Goal: Contribute content: Contribute content

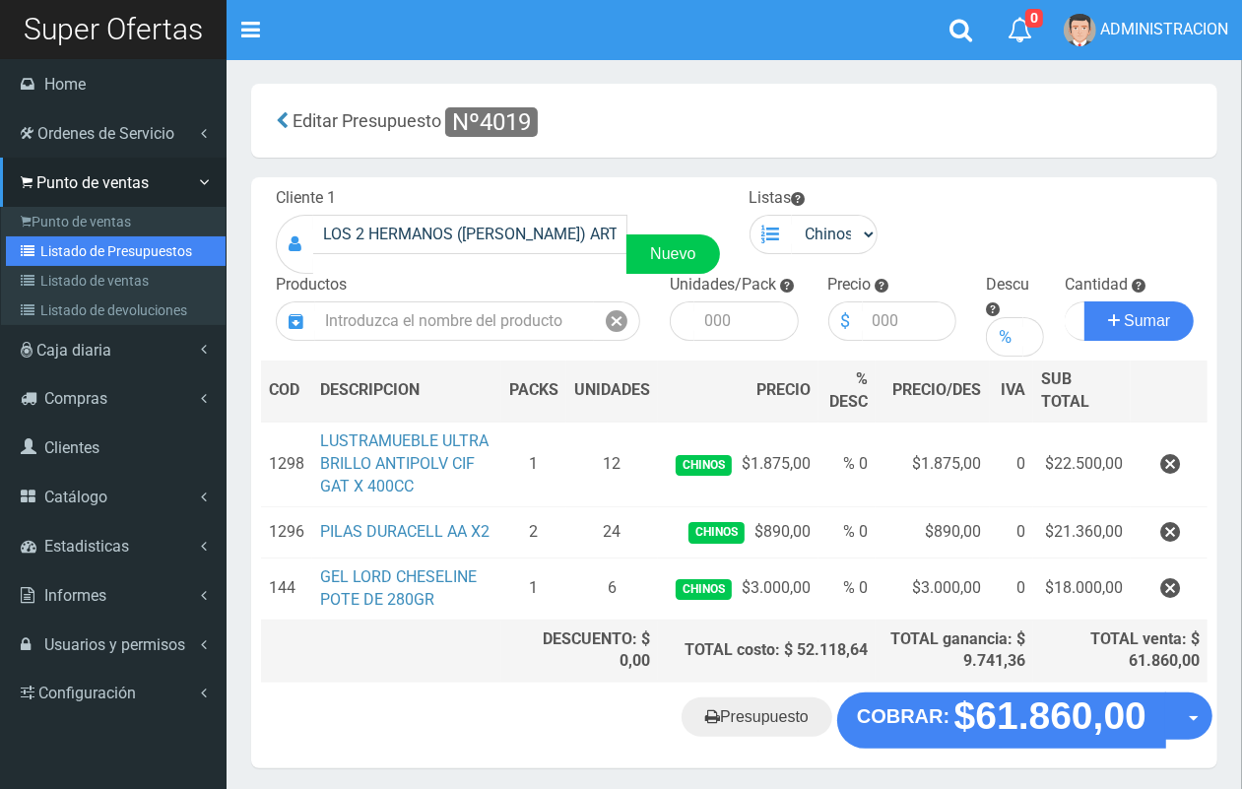
click at [47, 252] on link "Listado de Presupuestos" at bounding box center [116, 251] width 220 height 30
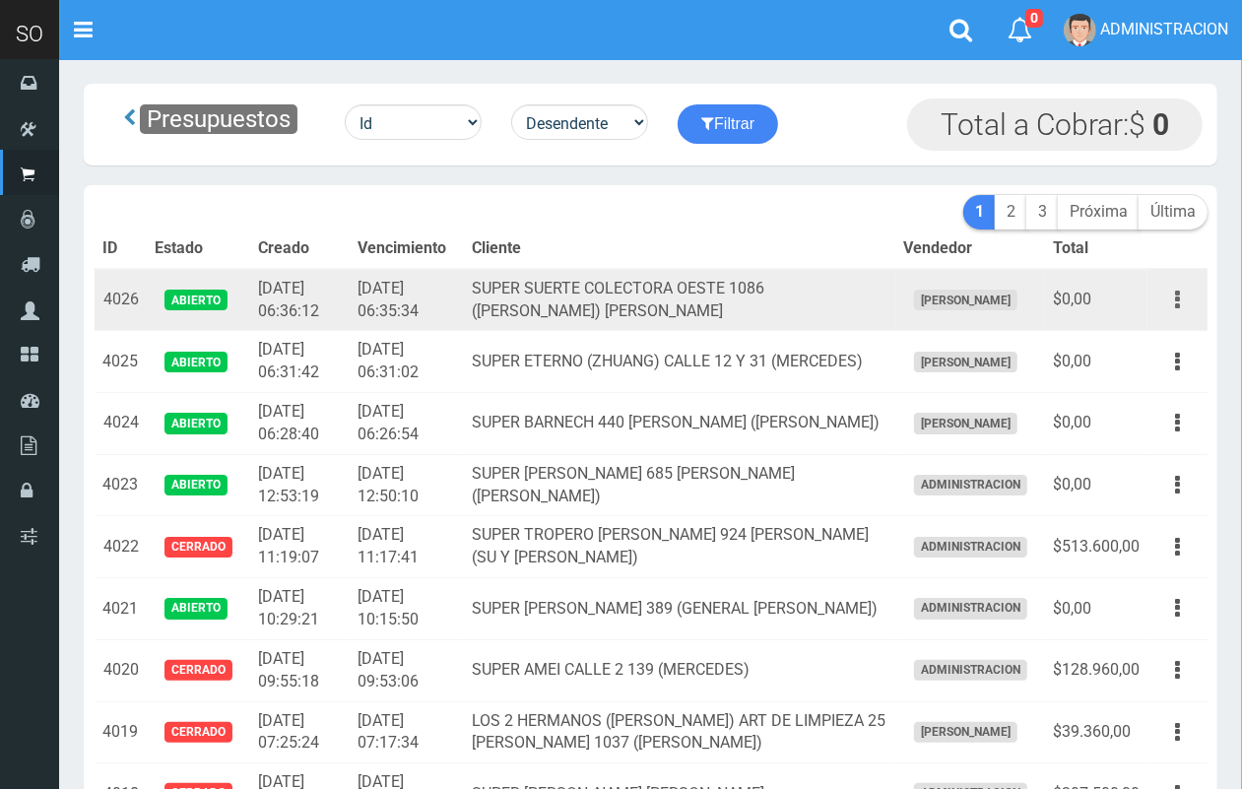
click at [1183, 302] on button "button" at bounding box center [1178, 300] width 44 height 34
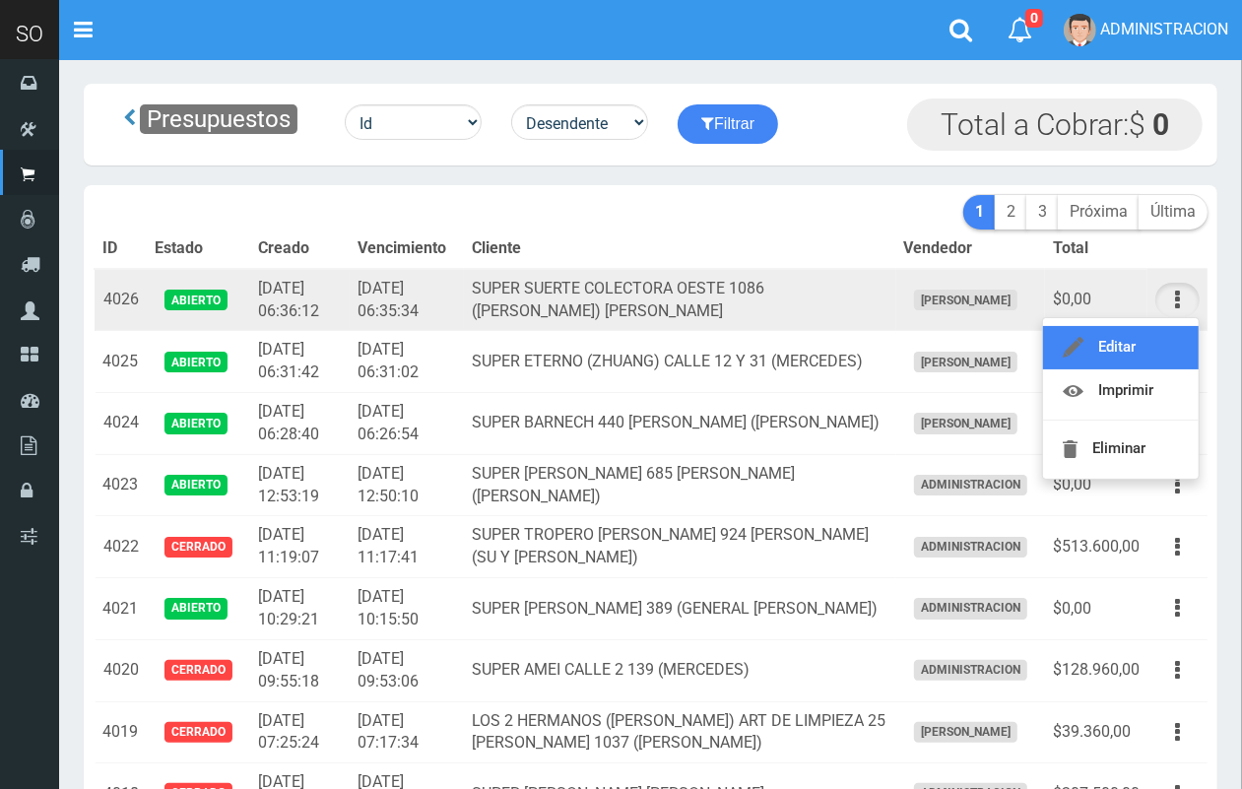
click at [1163, 341] on link "Editar" at bounding box center [1121, 347] width 156 height 43
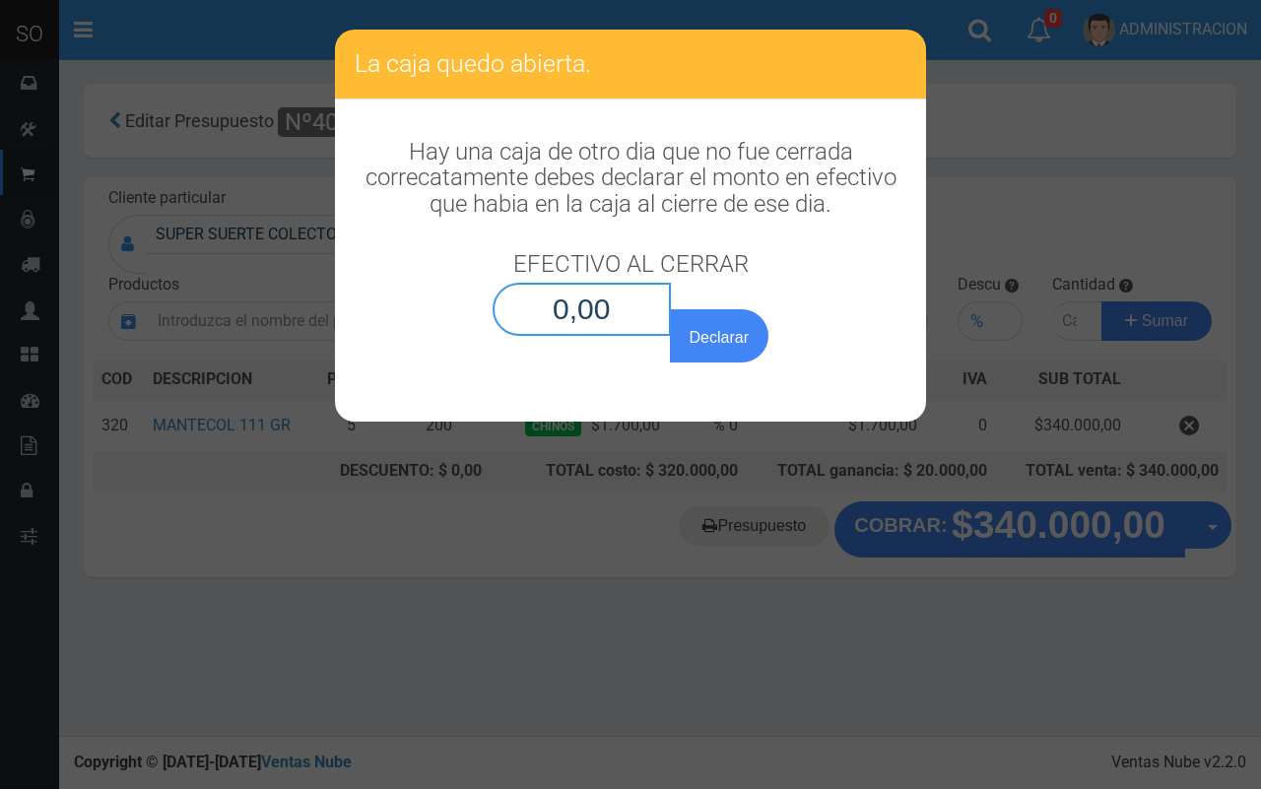
click at [650, 318] on input "0,00" at bounding box center [582, 309] width 178 height 53
type input "0,01"
click at [693, 341] on button "Declarar" at bounding box center [719, 335] width 99 height 53
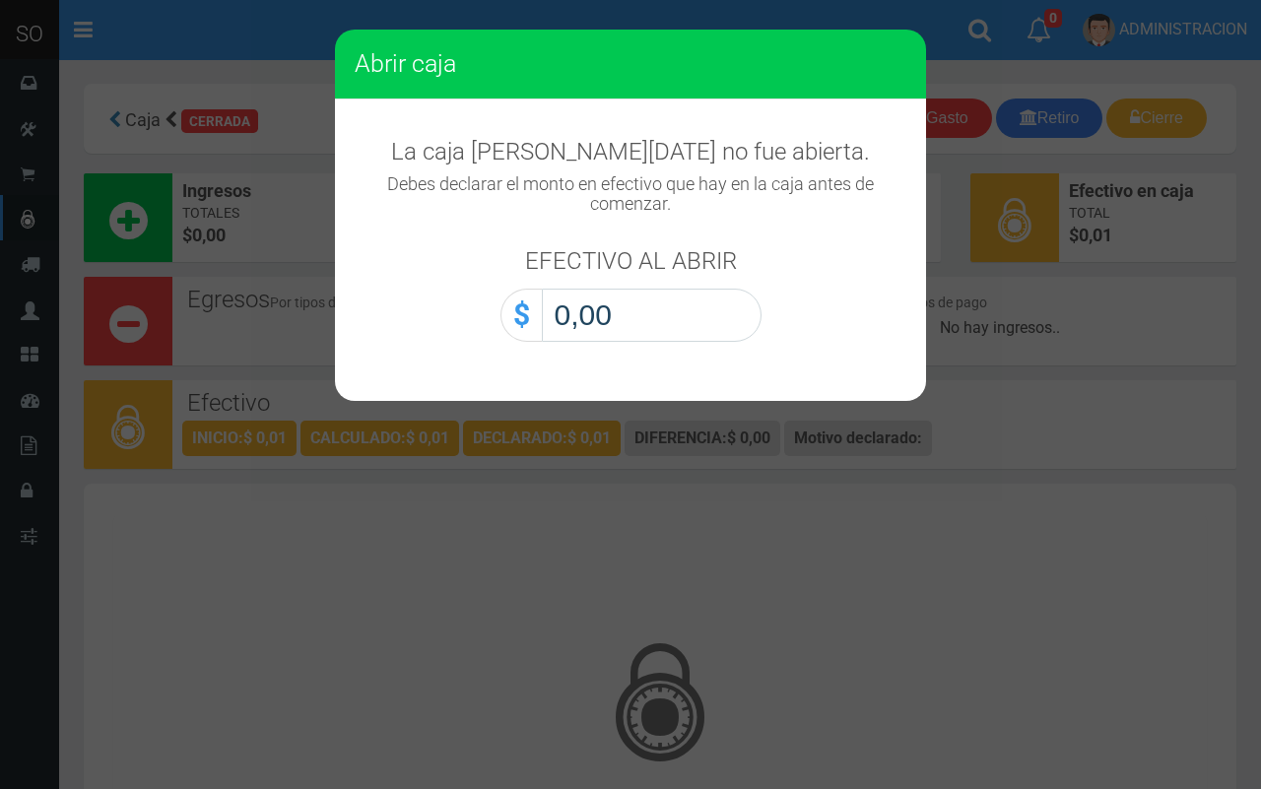
click at [719, 330] on input "0,00" at bounding box center [652, 315] width 220 height 53
type input "0,01"
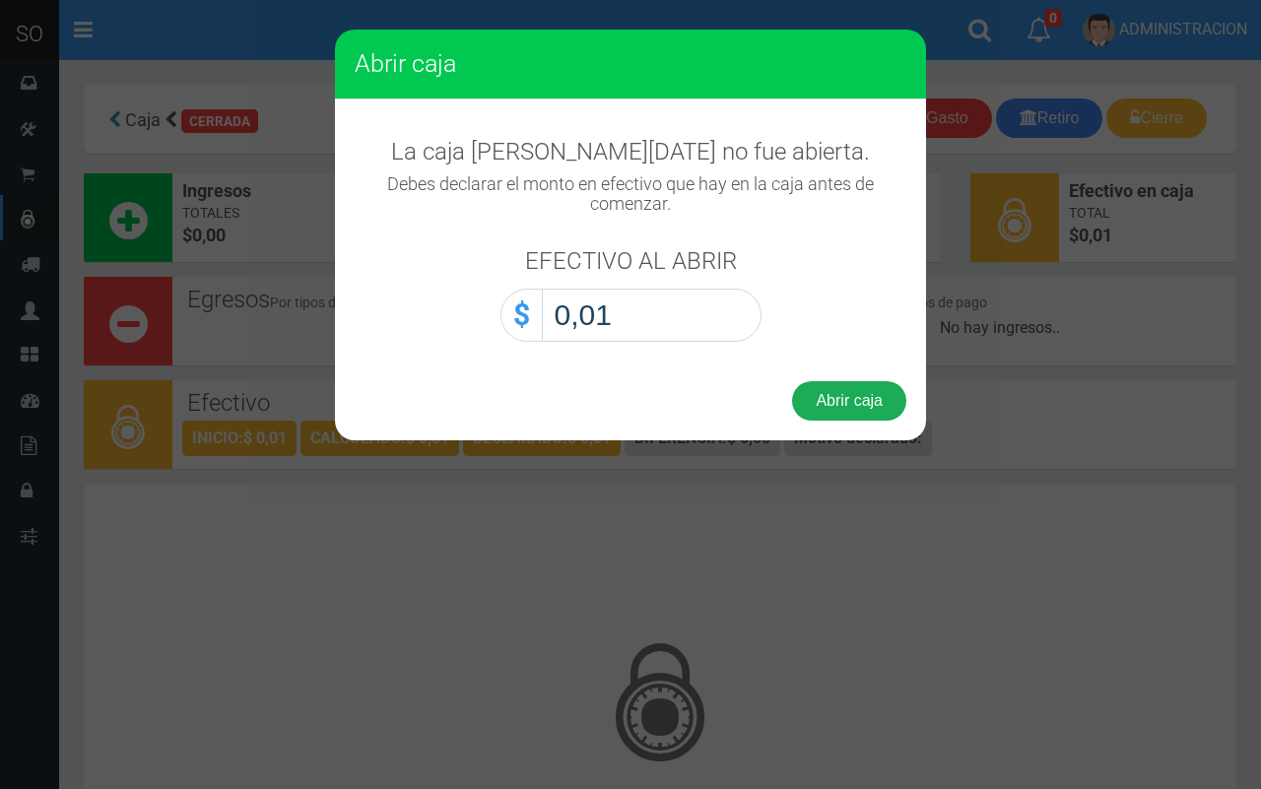
click at [824, 416] on button "Abrir caja" at bounding box center [849, 400] width 114 height 39
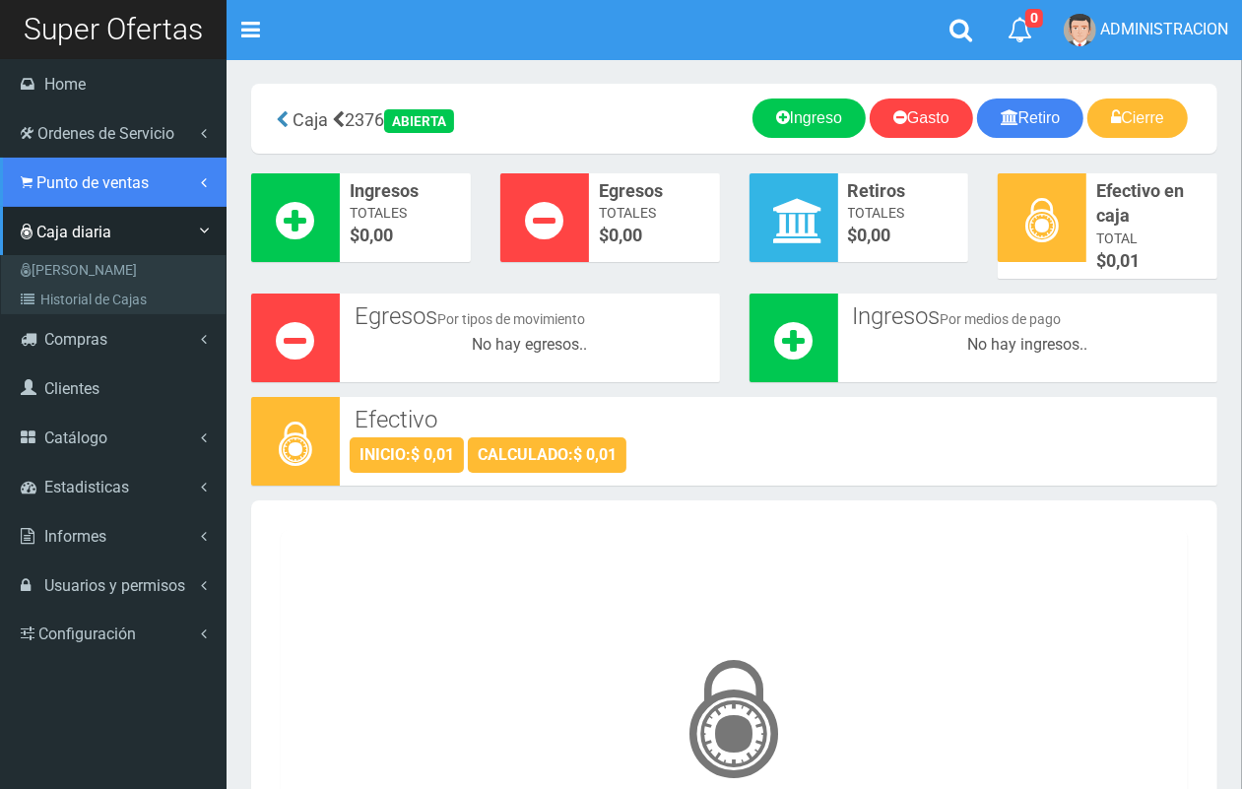
click at [36, 188] on span "Punto de ventas" at bounding box center [92, 182] width 112 height 19
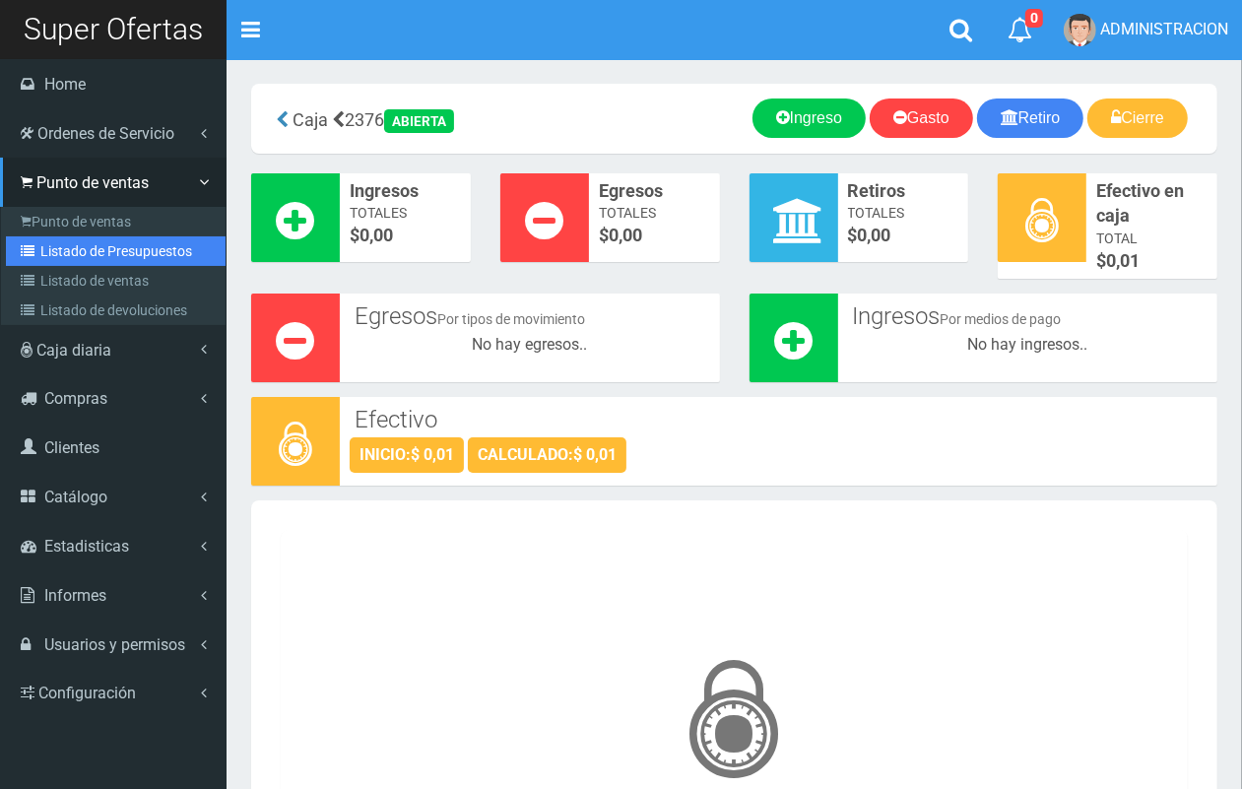
click at [67, 248] on link "Listado de Presupuestos" at bounding box center [116, 251] width 220 height 30
click at [76, 236] on link "Listado de Presupuestos" at bounding box center [116, 251] width 220 height 30
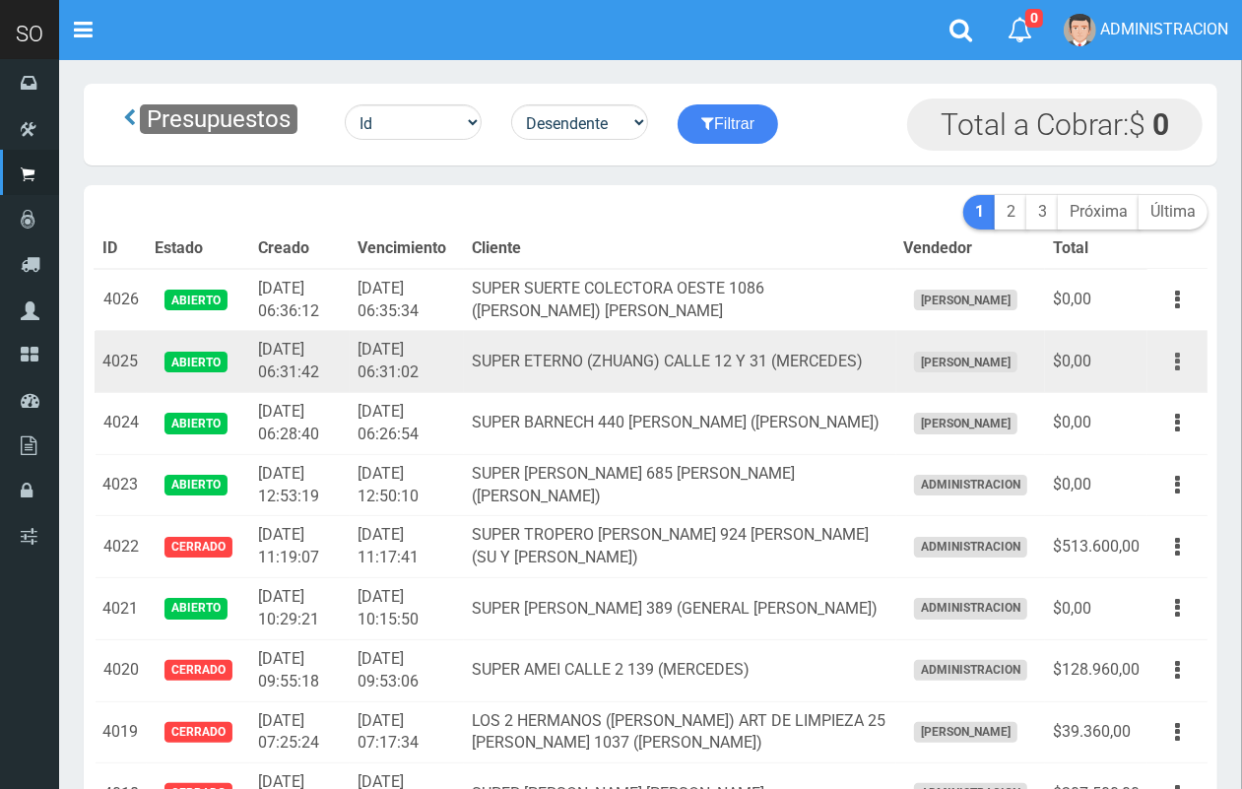
click at [1178, 358] on icon "button" at bounding box center [1177, 362] width 5 height 34
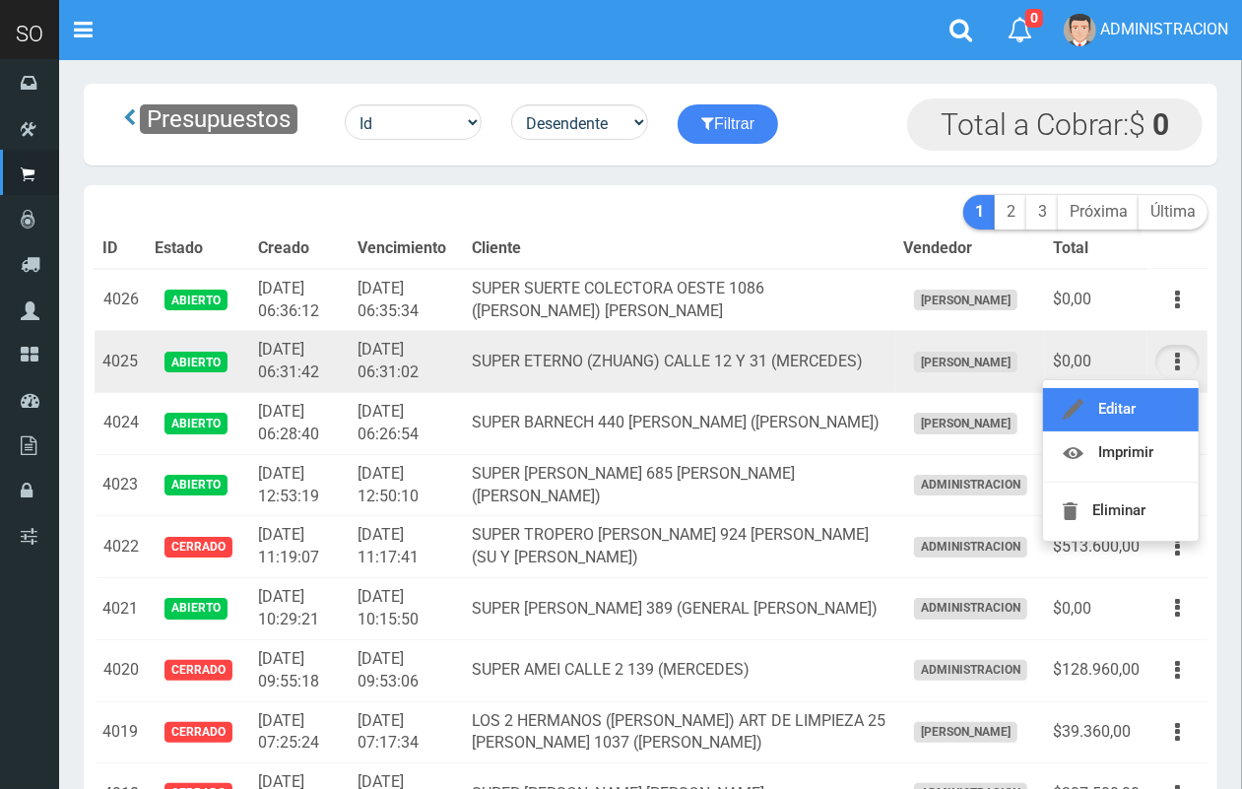
click at [1183, 405] on link "Editar" at bounding box center [1121, 409] width 156 height 43
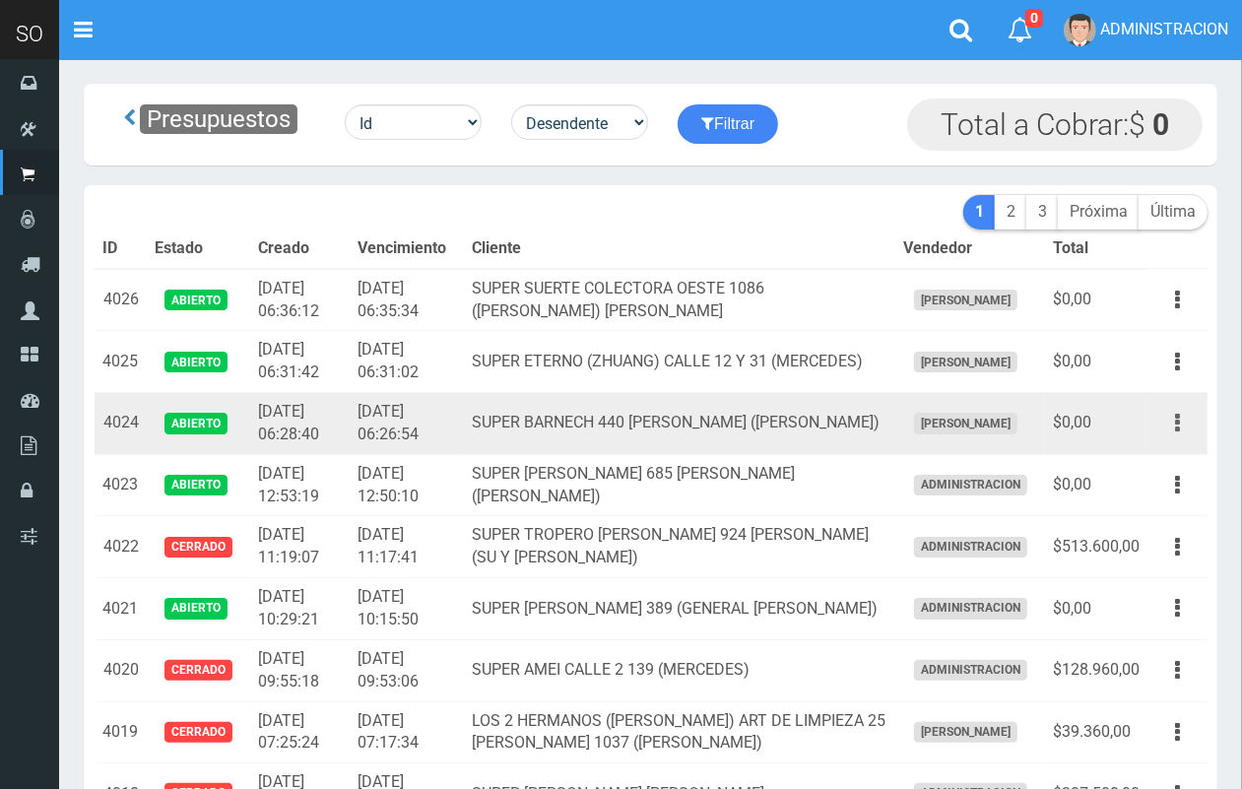
click at [1172, 429] on button "button" at bounding box center [1178, 423] width 44 height 34
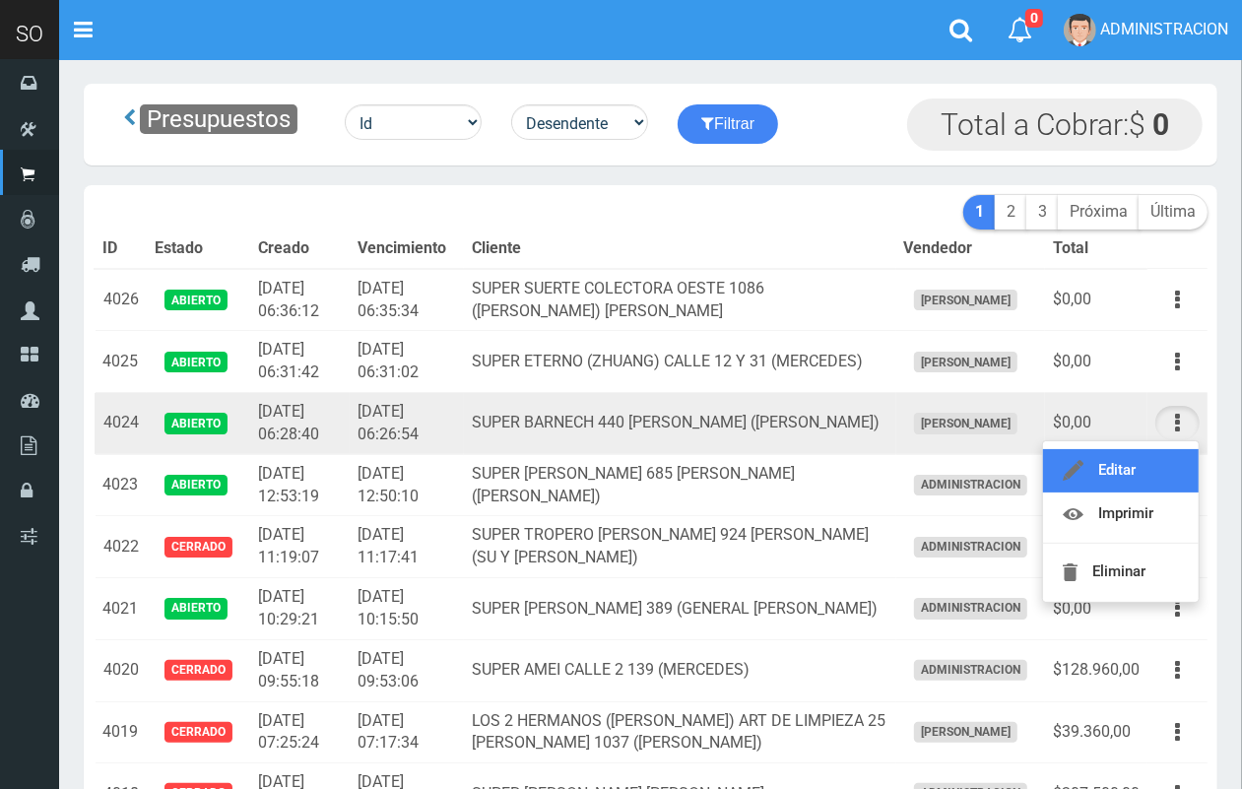
click at [1158, 459] on link "Editar" at bounding box center [1121, 470] width 156 height 43
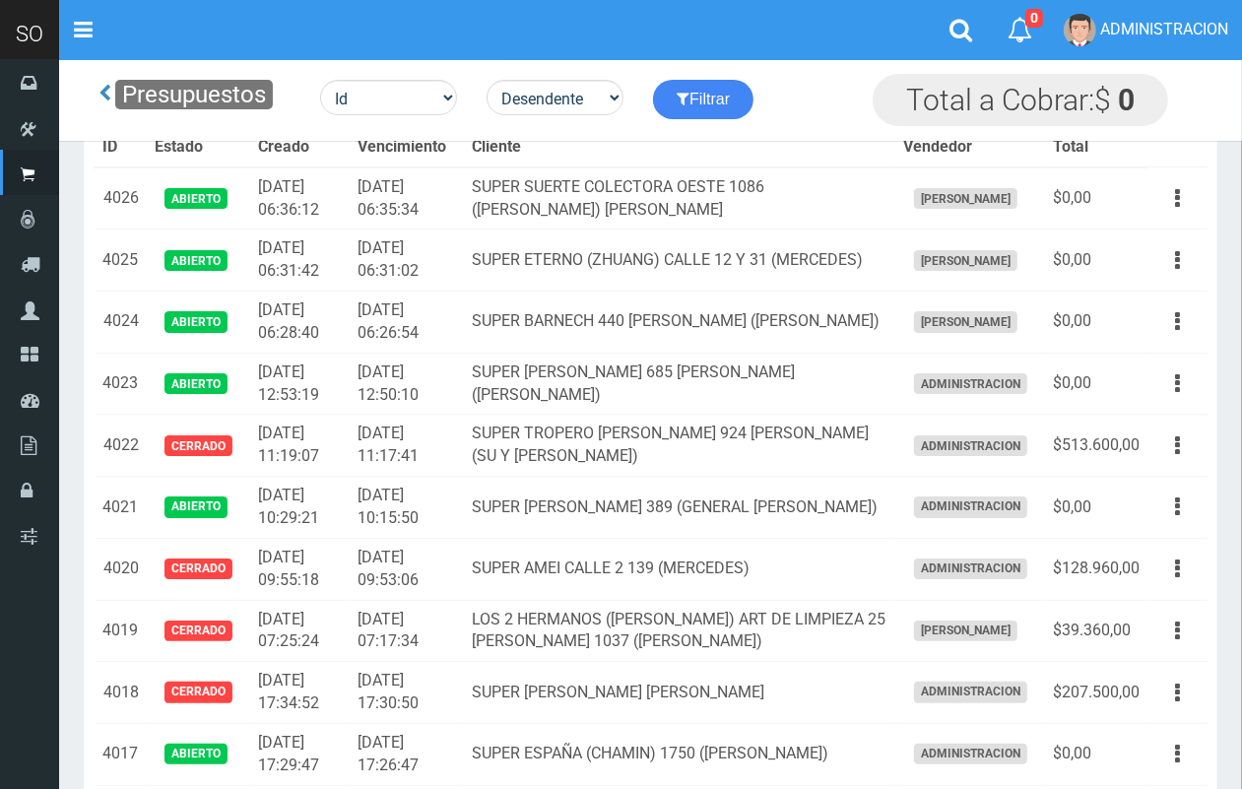
scroll to position [103, 0]
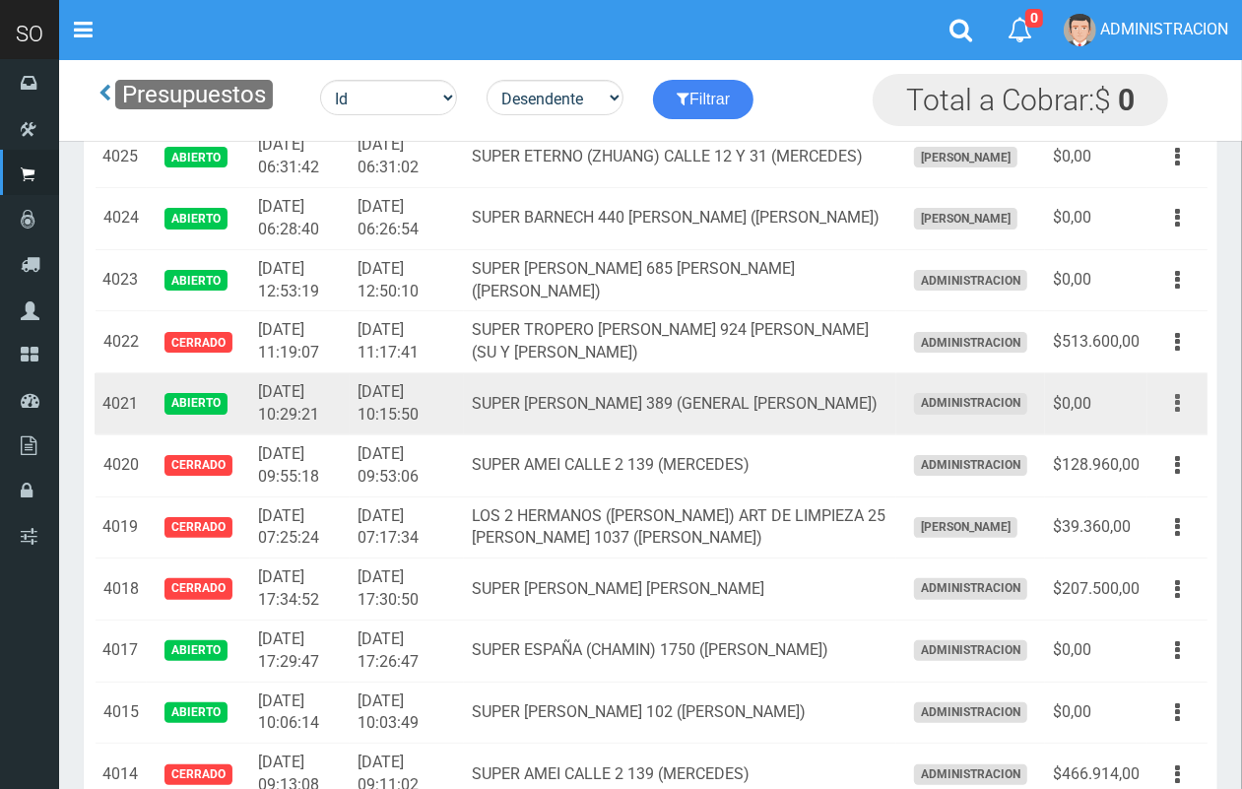
click at [1183, 402] on button "button" at bounding box center [1178, 403] width 44 height 34
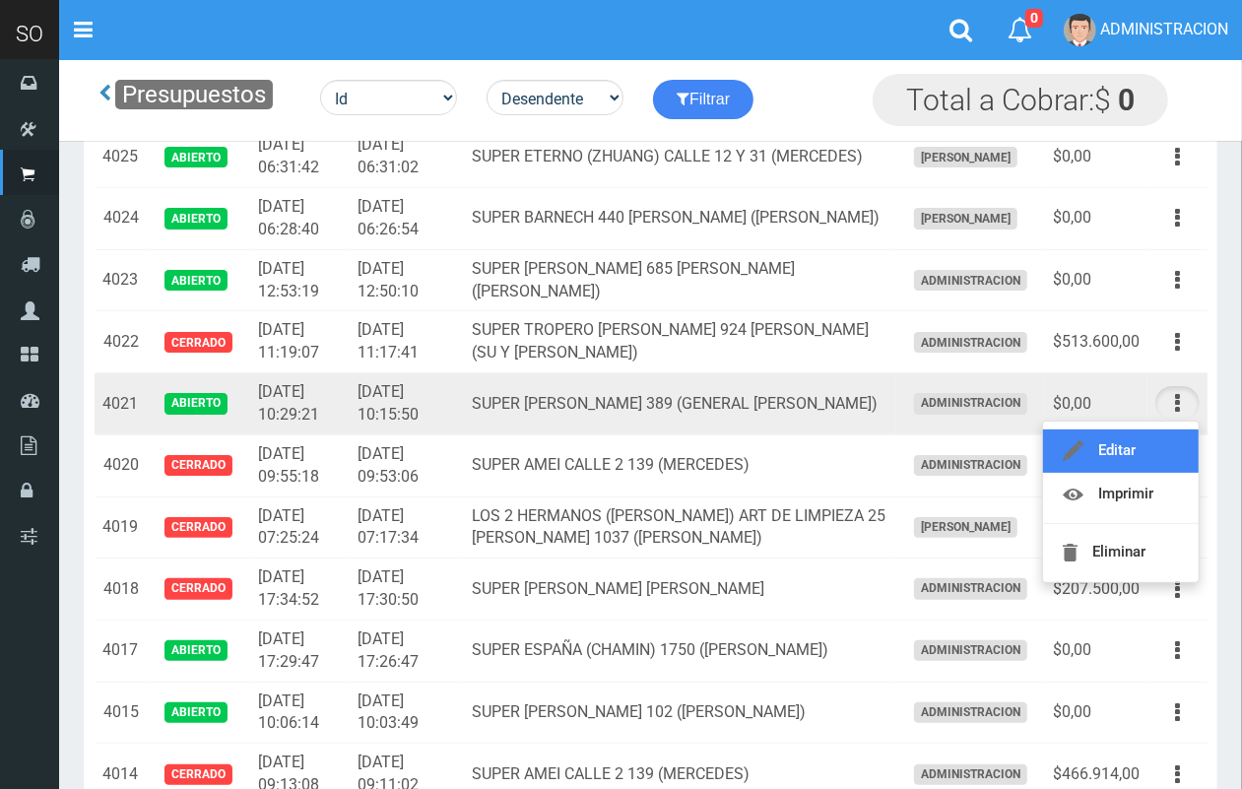
click at [1166, 455] on link "Editar" at bounding box center [1121, 451] width 156 height 43
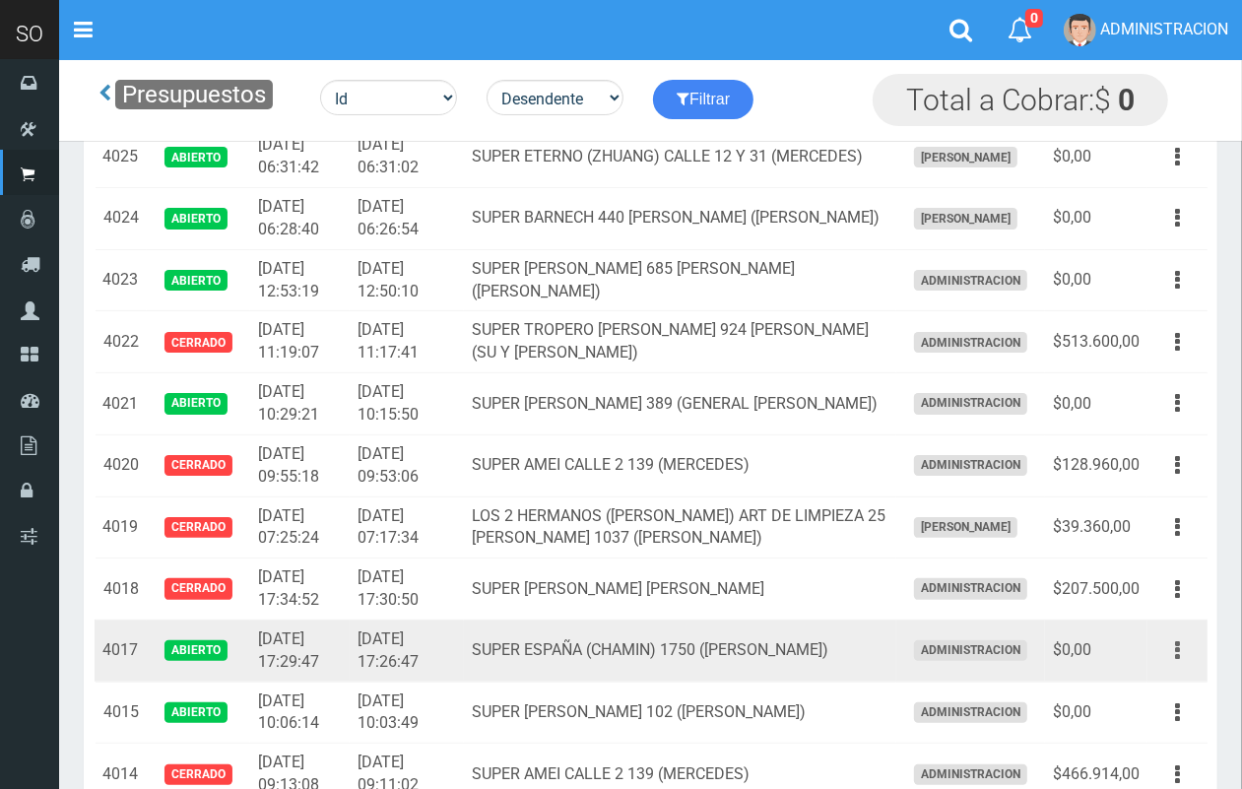
drag, startPoint x: 1166, startPoint y: 656, endPoint x: 1138, endPoint y: 704, distance: 55.6
click at [1164, 656] on button "button" at bounding box center [1178, 650] width 44 height 34
click at [1138, 707] on link "Editar" at bounding box center [1121, 698] width 156 height 43
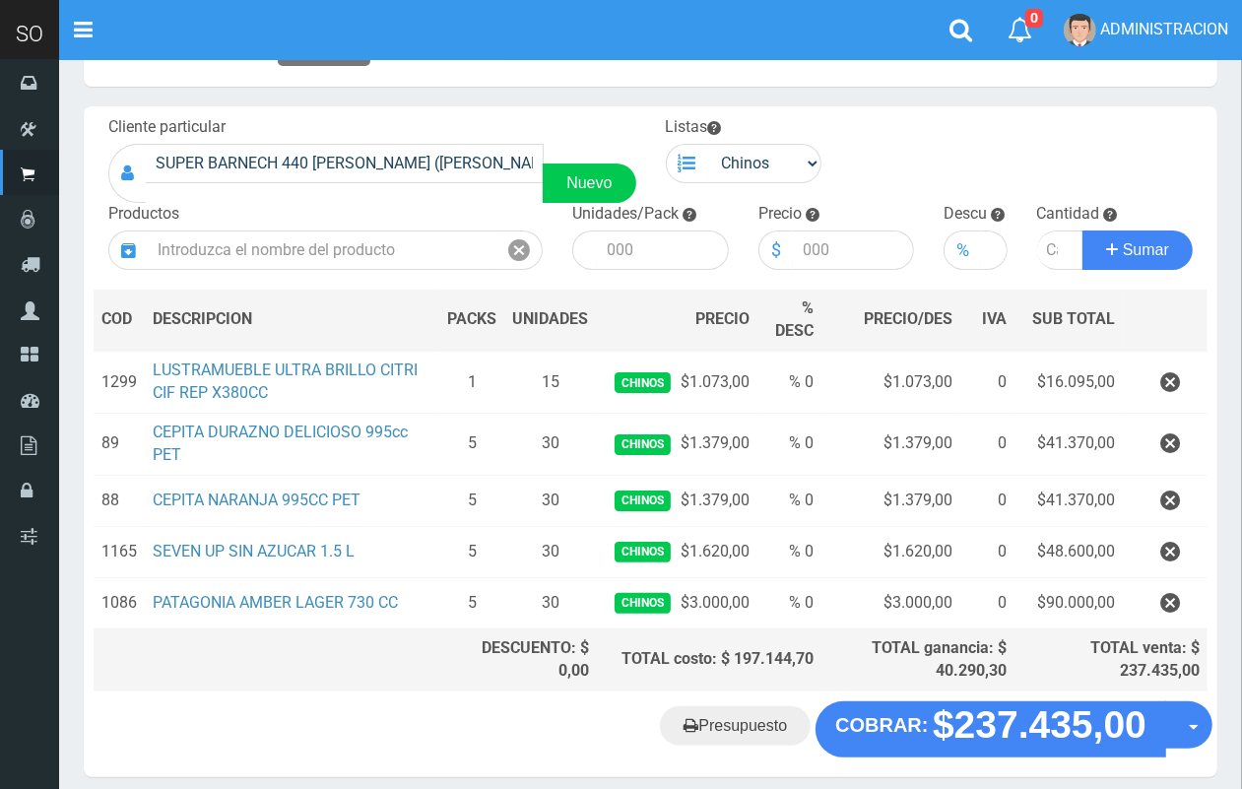
scroll to position [86, 0]
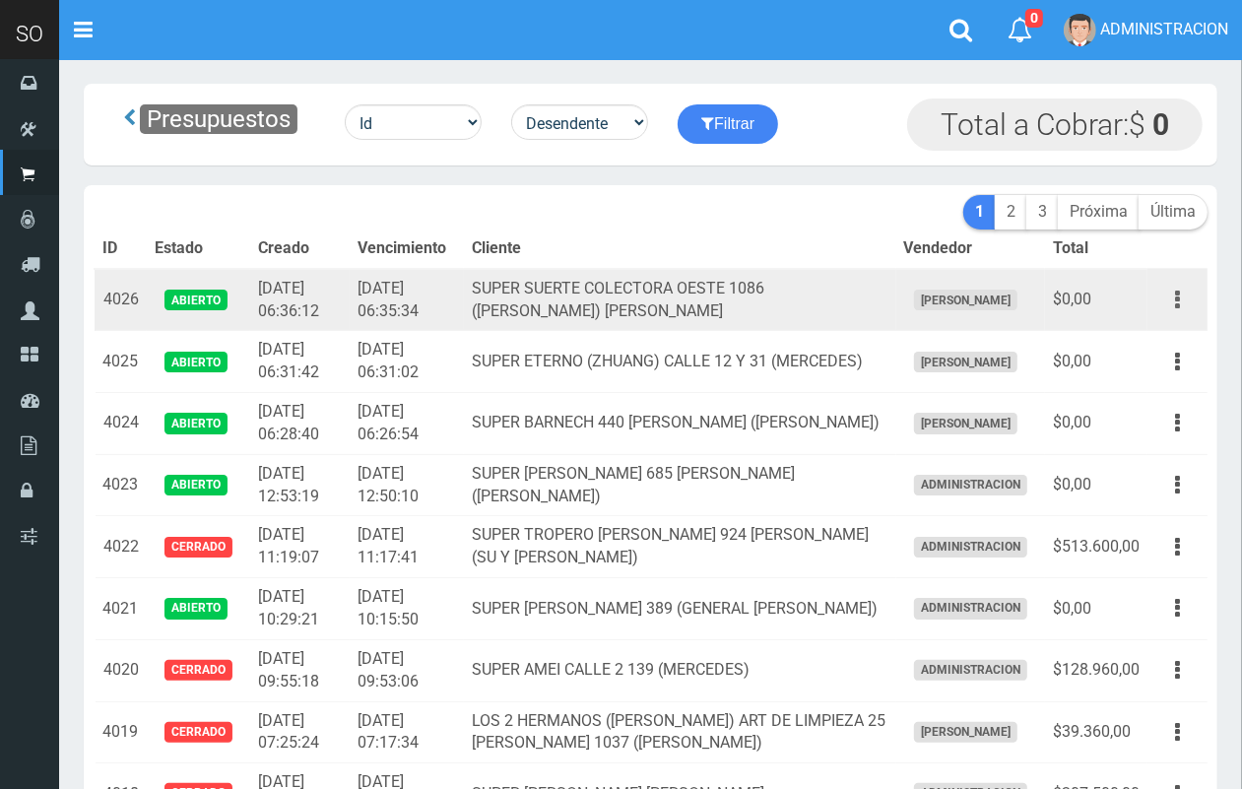
click at [1179, 297] on icon "button" at bounding box center [1177, 300] width 5 height 34
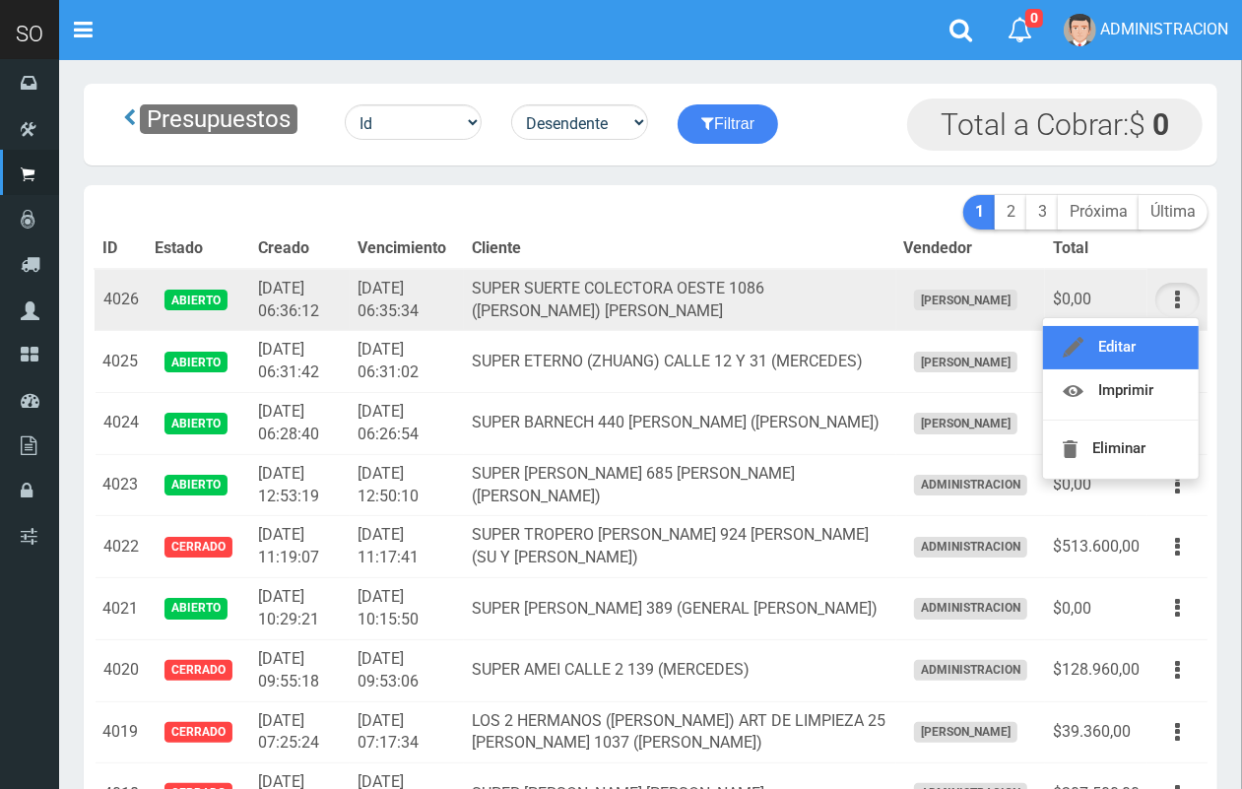
click at [1144, 347] on link "Editar" at bounding box center [1121, 347] width 156 height 43
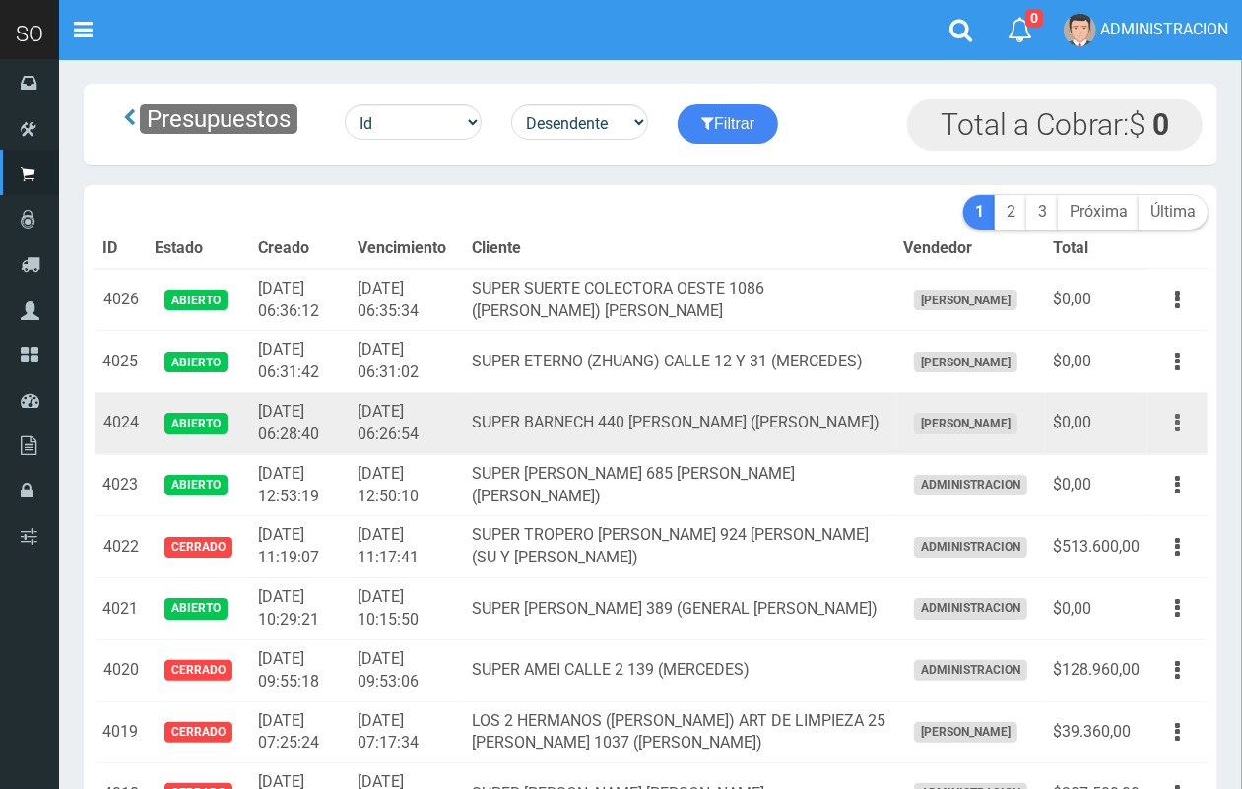
click at [1177, 431] on icon "button" at bounding box center [1177, 423] width 5 height 34
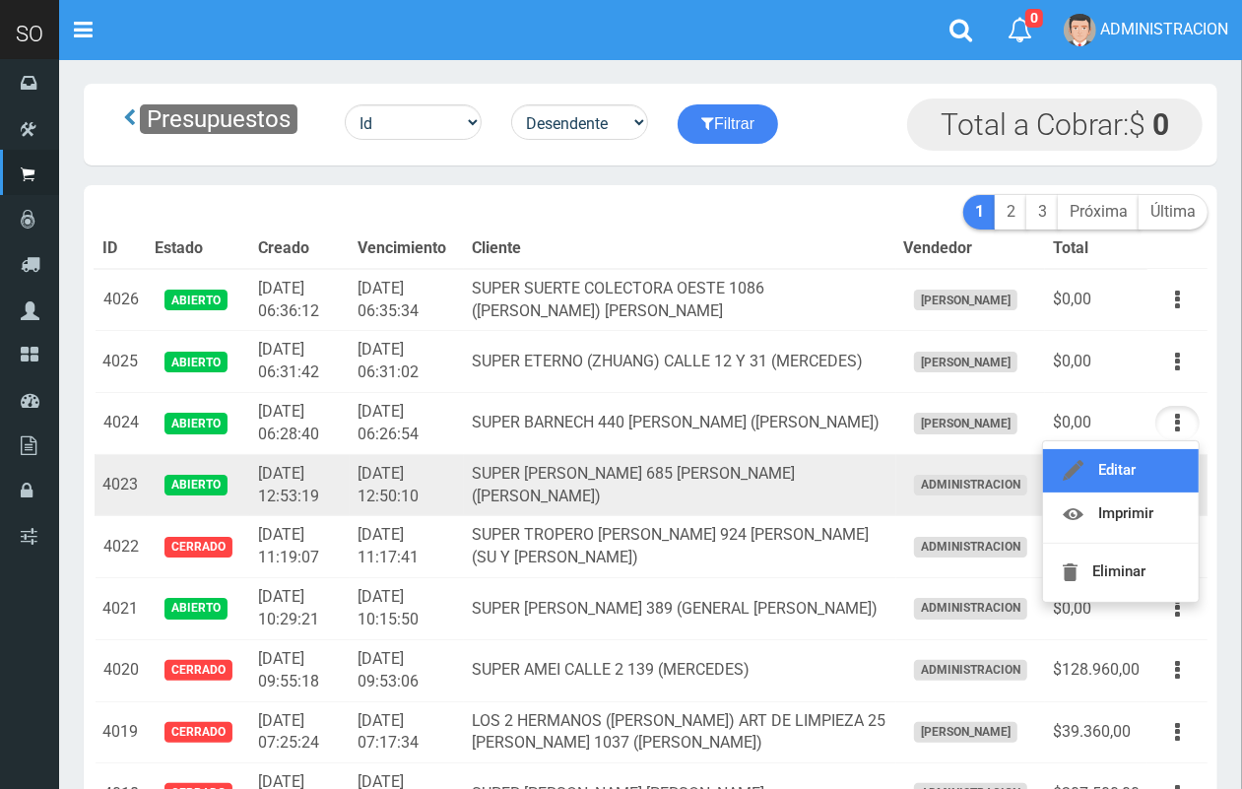
click at [1133, 463] on link "Editar" at bounding box center [1121, 470] width 156 height 43
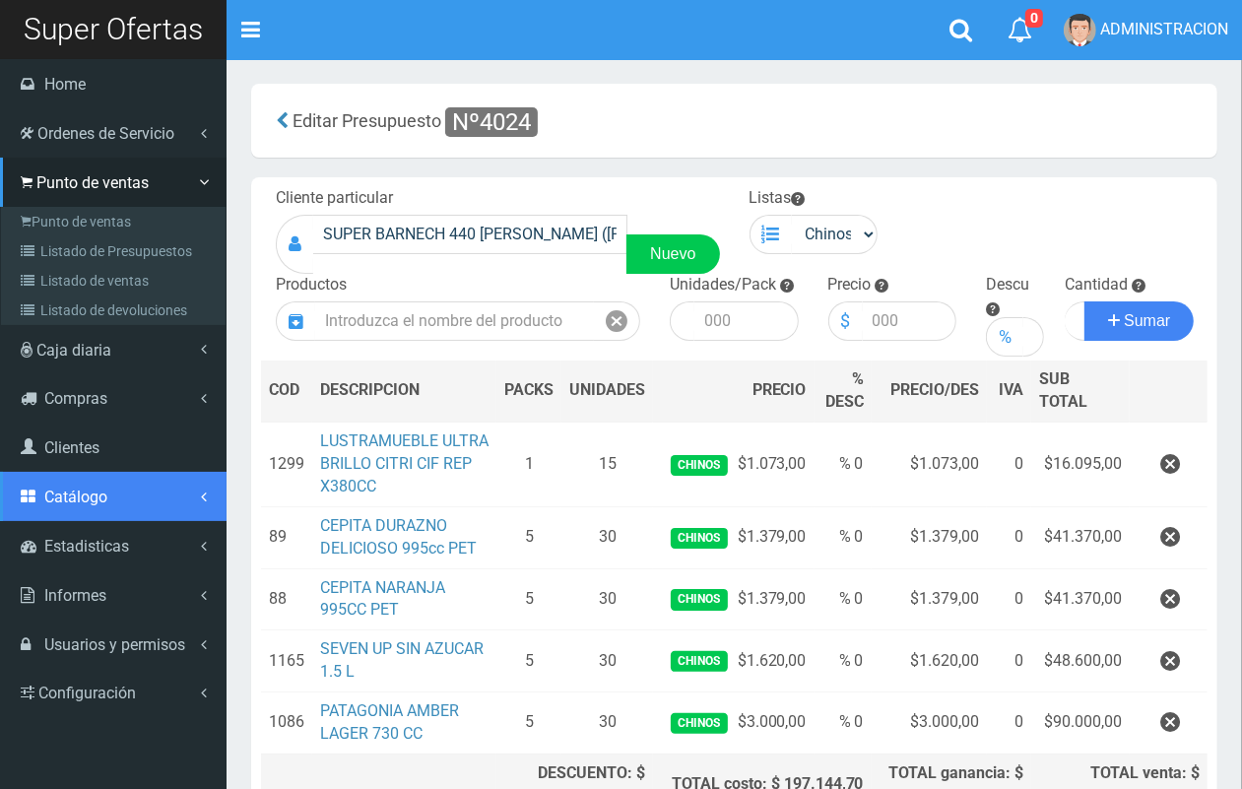
click at [80, 486] on link "Catálogo" at bounding box center [113, 496] width 227 height 49
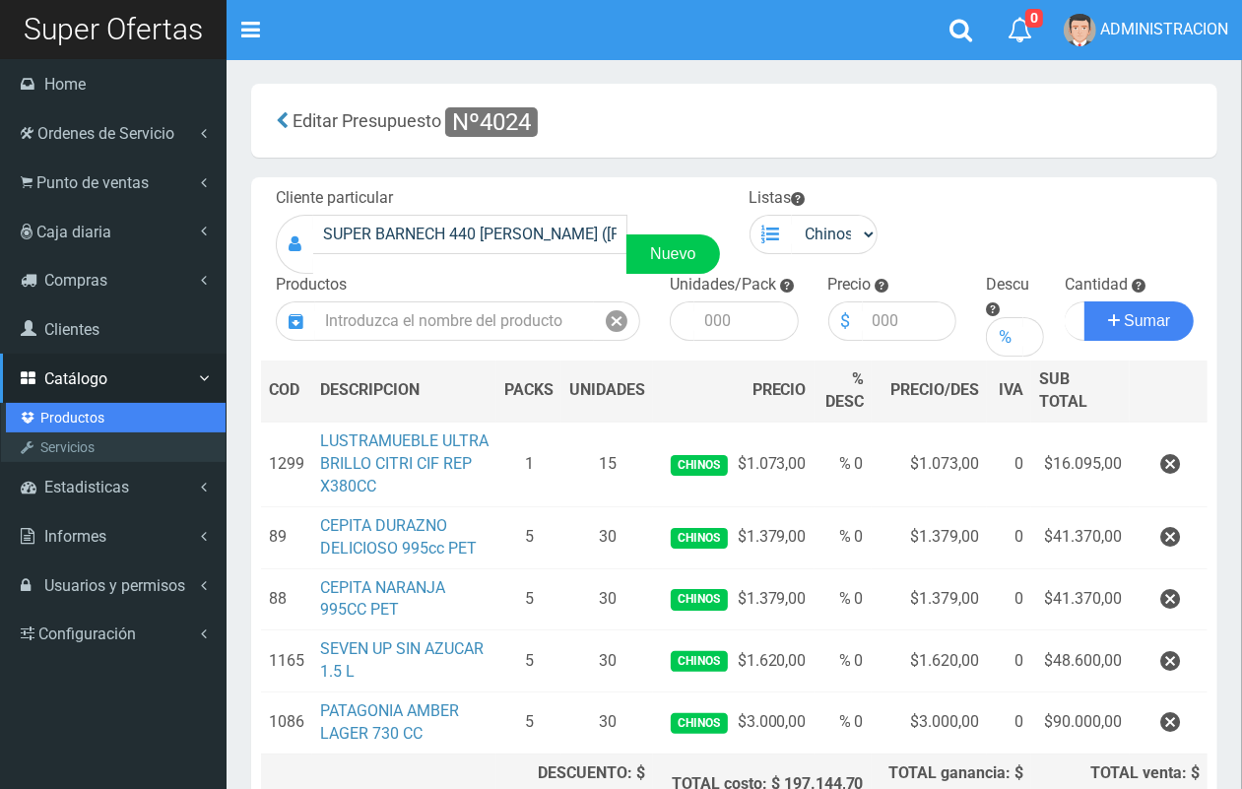
click at [80, 414] on link "Productos" at bounding box center [116, 418] width 220 height 30
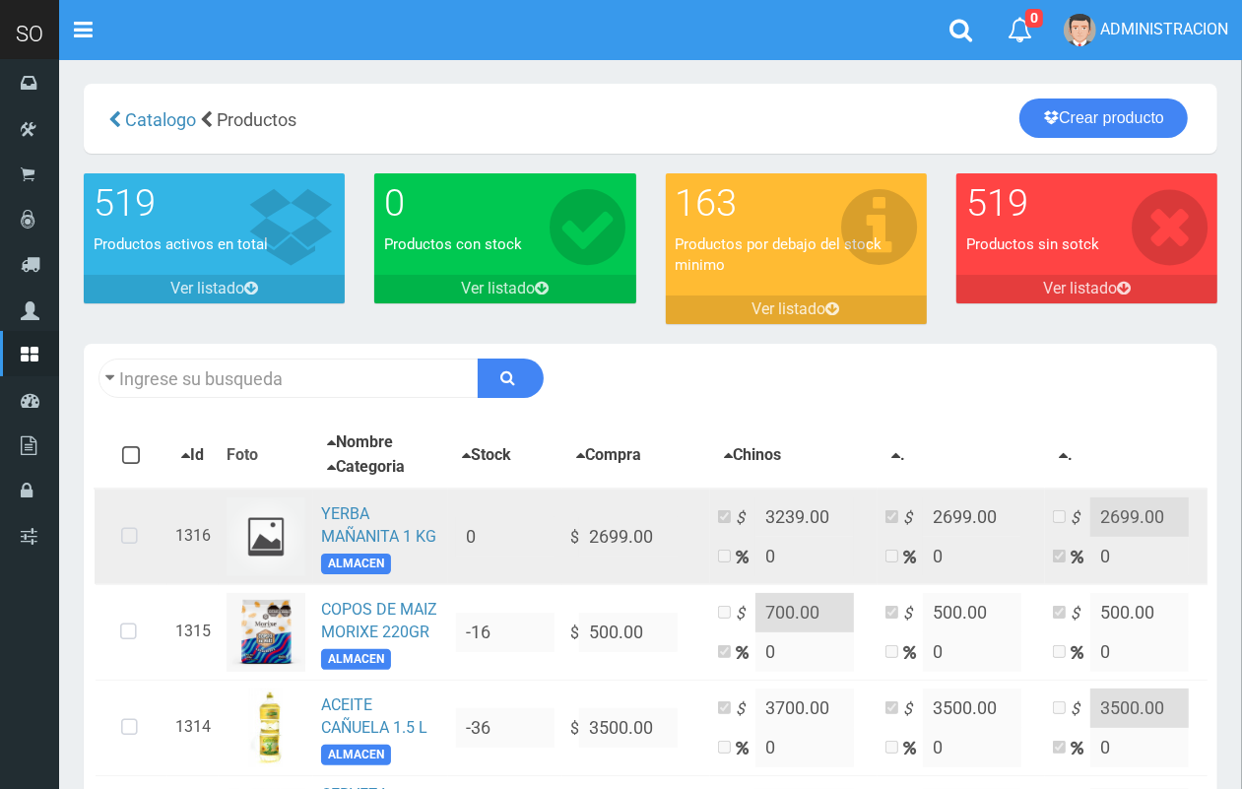
click at [357, 517] on td "YERBA MAÑANITA 1 KG ALMACEN" at bounding box center [380, 537] width 135 height 97
click at [318, 519] on td "YERBA MAÑANITA 1 KG ALMACEN" at bounding box center [380, 537] width 135 height 97
click at [269, 515] on img at bounding box center [266, 537] width 79 height 79
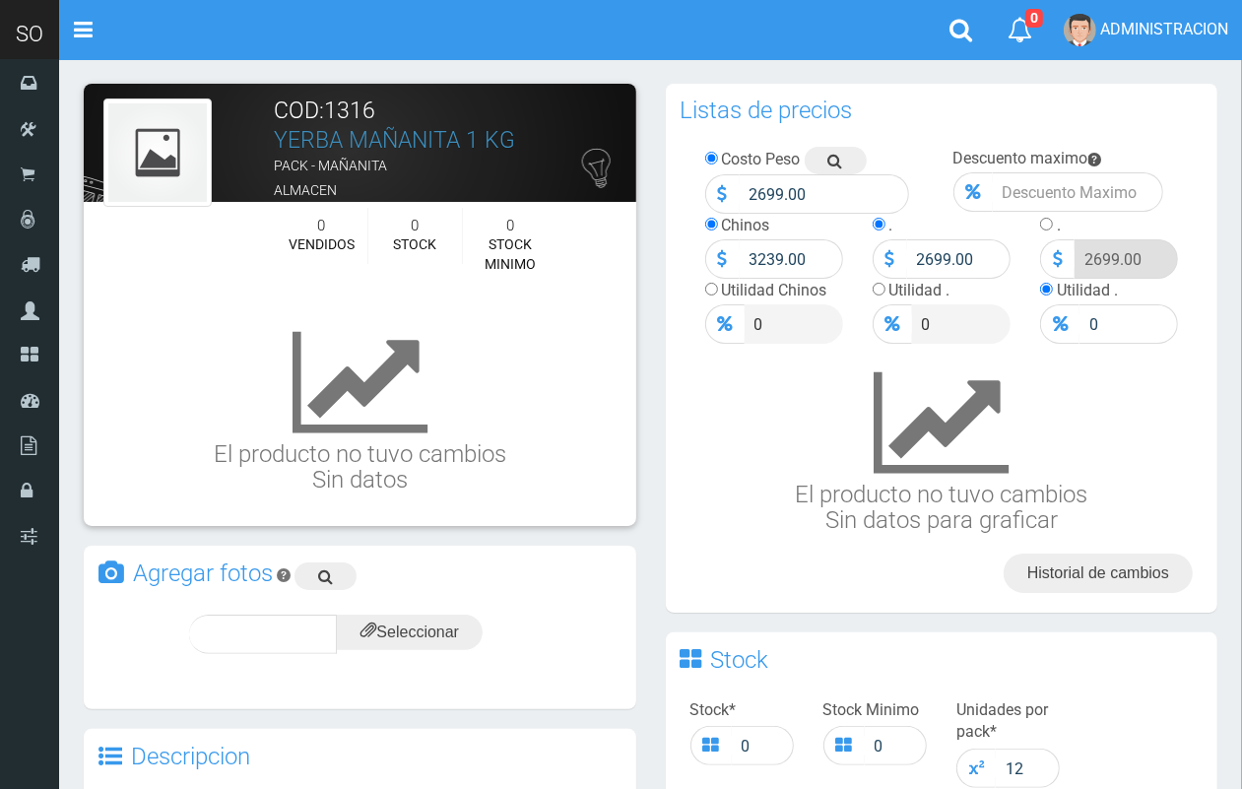
click at [310, 560] on div "Agregar fotos" at bounding box center [360, 576] width 553 height 60
click at [332, 578] on icon at bounding box center [325, 577] width 15 height 28
click at [444, 636] on input "file" at bounding box center [410, 632] width 146 height 35
click at [493, 621] on div "subir" at bounding box center [458, 634] width 98 height 39
click at [476, 621] on div "subir" at bounding box center [458, 634] width 98 height 39
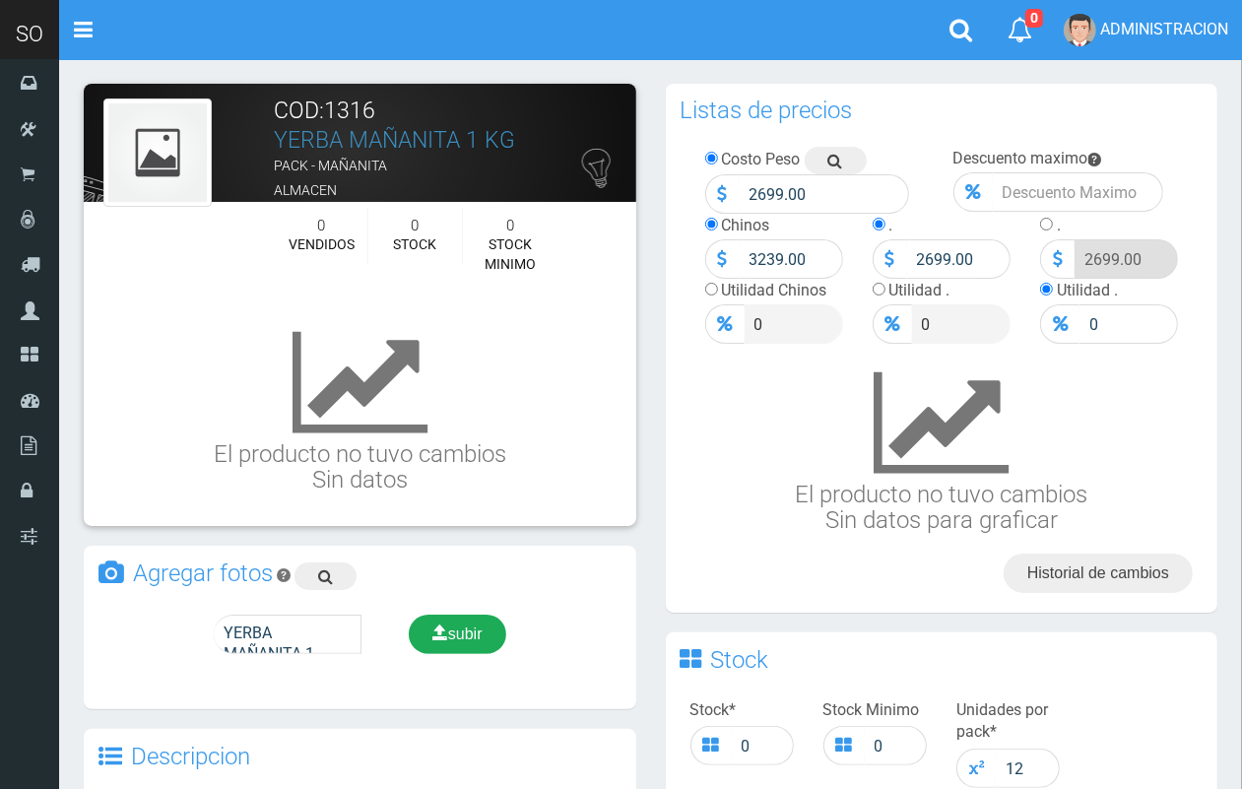
click at [486, 619] on div "subir" at bounding box center [458, 634] width 98 height 39
click at [471, 641] on span "subir" at bounding box center [458, 634] width 50 height 17
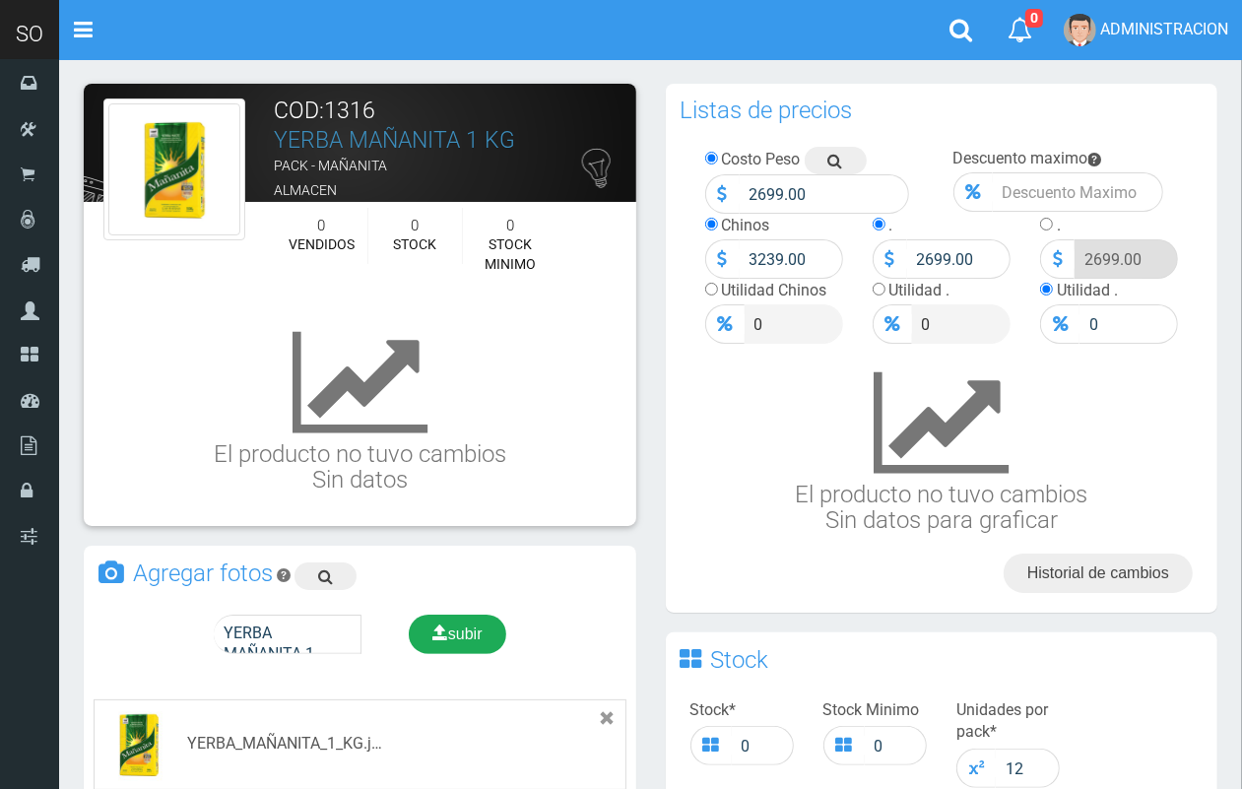
click at [436, 637] on icon at bounding box center [441, 634] width 16 height 28
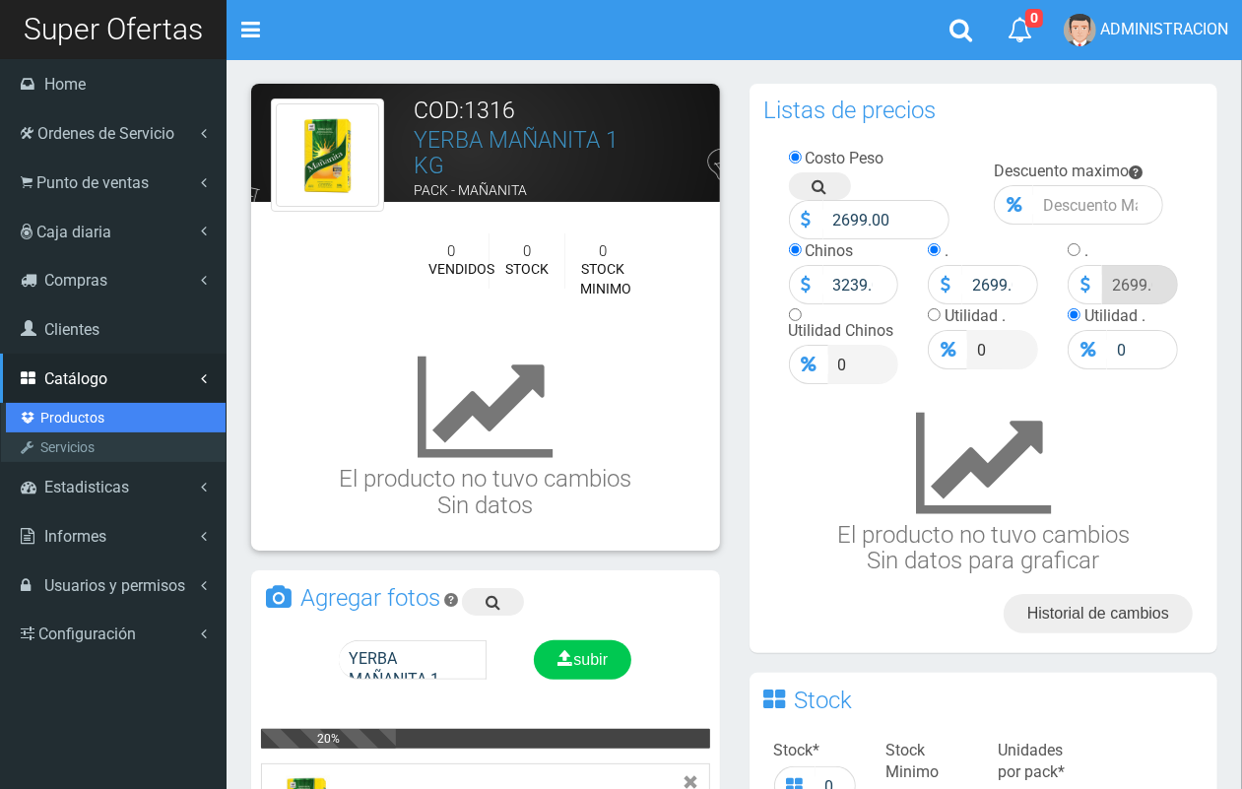
click at [84, 410] on link "Productos" at bounding box center [116, 418] width 220 height 30
